Goal: Navigation & Orientation: Find specific page/section

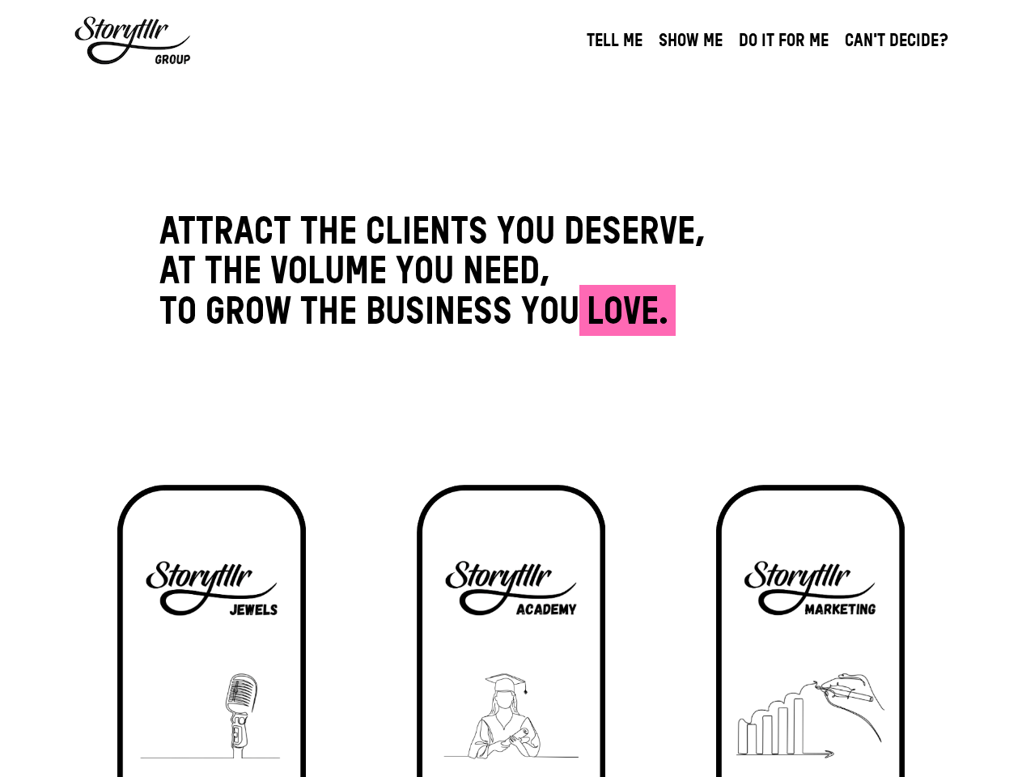
click at [510, 388] on section "Attract the clients you deserve, At the volume you need, To grow the business y…" at bounding box center [511, 267] width 1022 height 306
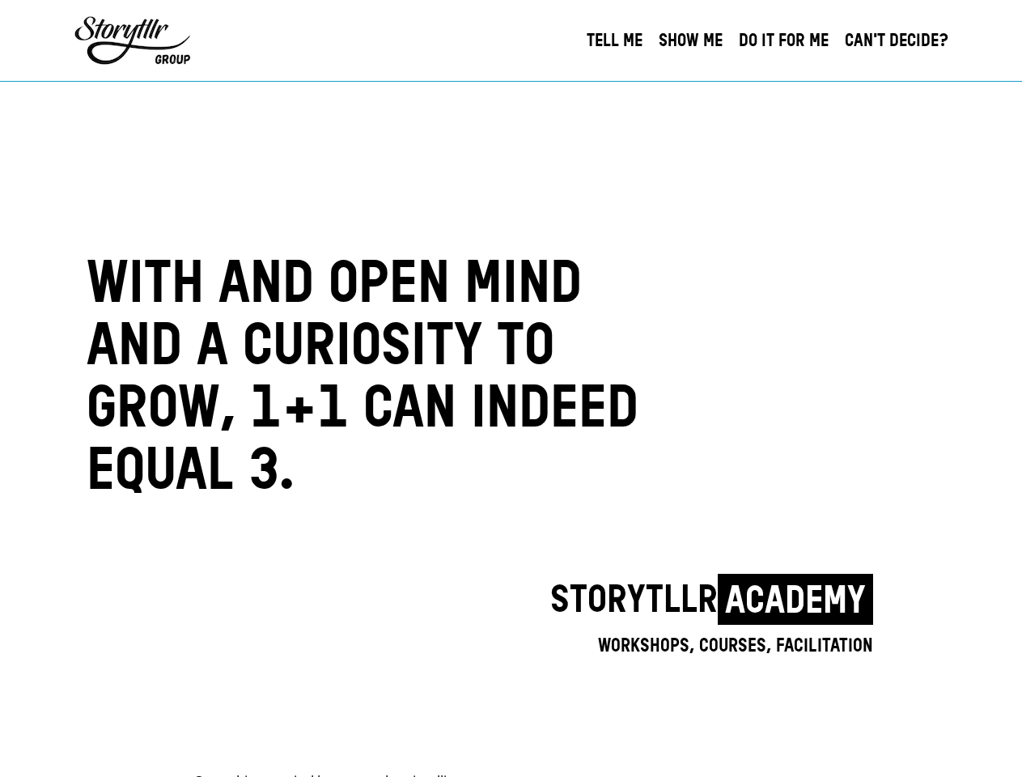
scroll to position [3372, 0]
click at [510, 0] on nav "TELL ME SHOW ME DO IT FOR ME CAN'T DECIDE?" at bounding box center [617, 40] width 661 height 81
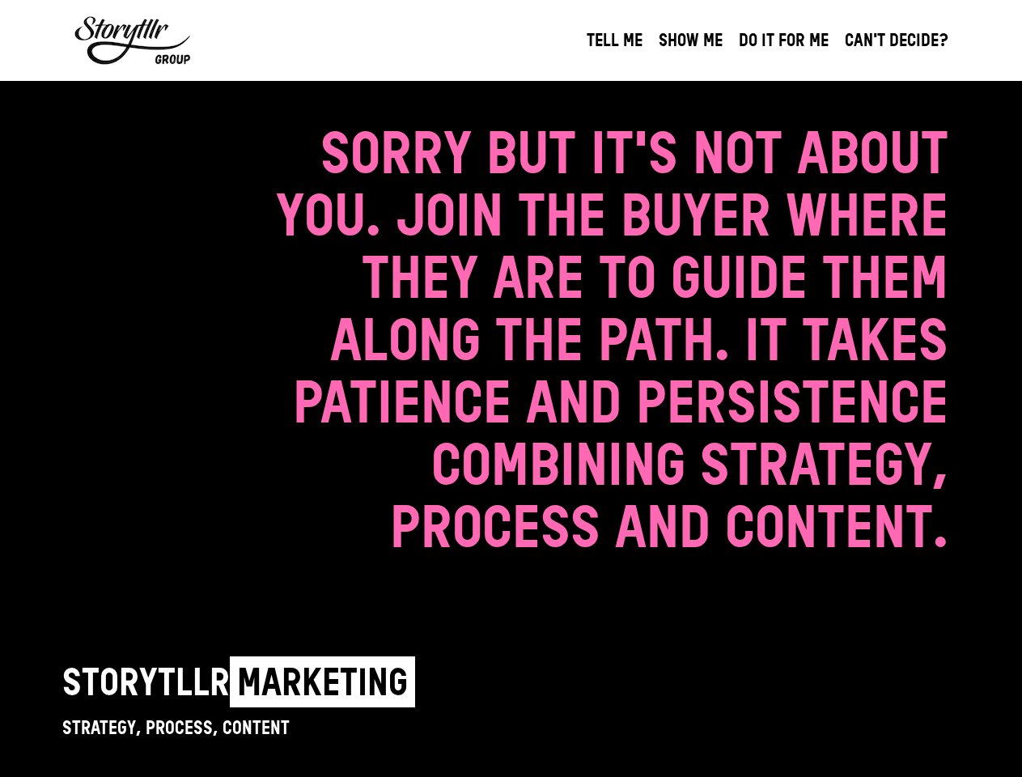
scroll to position [4766, 0]
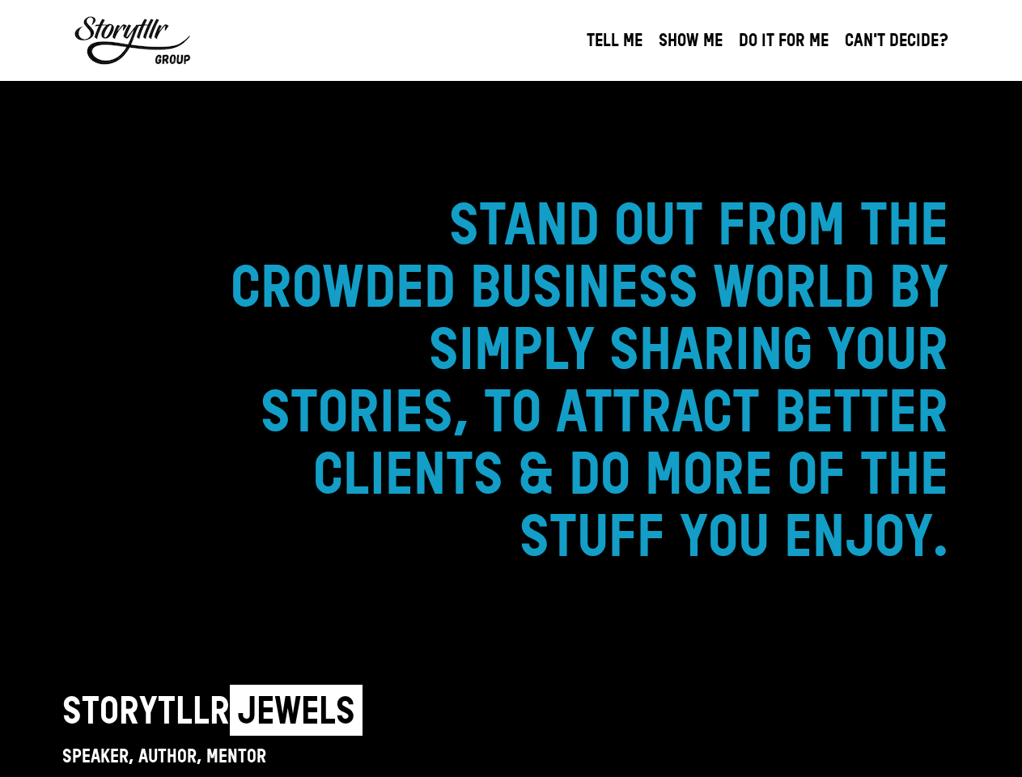
scroll to position [840, 0]
click at [510, 0] on nav "TELL ME SHOW ME DO IT FOR ME CAN'T DECIDE?" at bounding box center [617, 40] width 661 height 81
